Goal: Contribute content: Add original content to the website for others to see

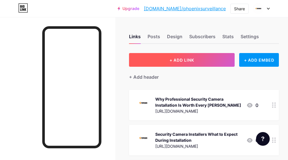
click at [187, 60] on span "+ ADD LINK" at bounding box center [182, 60] width 25 height 5
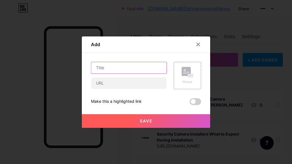
click at [105, 67] on input "text" at bounding box center [128, 67] width 75 height 11
paste input "How Skilled CCTV Installers Transform Security from Ordinary to Exceptional"
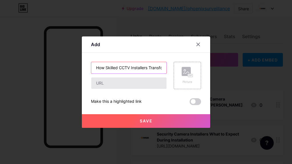
scroll to position [0, 78]
type input "How Skilled CCTV Installers Transform Security from Ordinary to Exceptional"
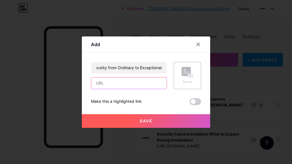
click at [118, 83] on input "text" at bounding box center [128, 83] width 75 height 11
click at [118, 84] on input "text" at bounding box center [128, 83] width 75 height 11
paste input "[URL][DOMAIN_NAME]"
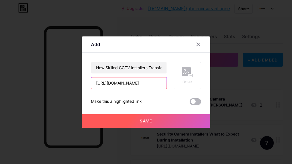
type input "[URL][DOMAIN_NAME]"
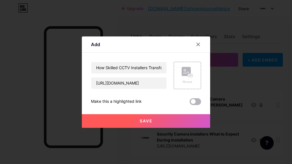
click at [194, 103] on span at bounding box center [195, 101] width 11 height 7
click at [190, 103] on input "checkbox" at bounding box center [190, 103] width 0 height 0
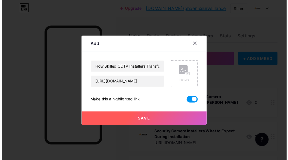
scroll to position [0, 0]
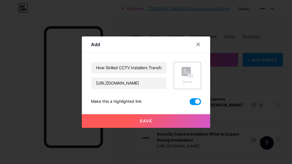
click at [138, 120] on button "Save" at bounding box center [146, 121] width 128 height 14
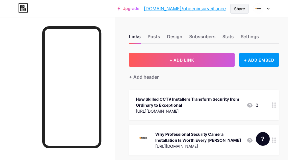
click at [244, 8] on div "Share" at bounding box center [239, 9] width 11 height 6
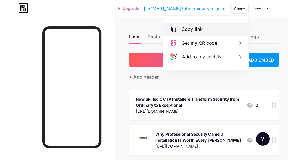
click at [195, 25] on div "Copy link" at bounding box center [205, 30] width 85 height 14
